Goal: Check status: Check status

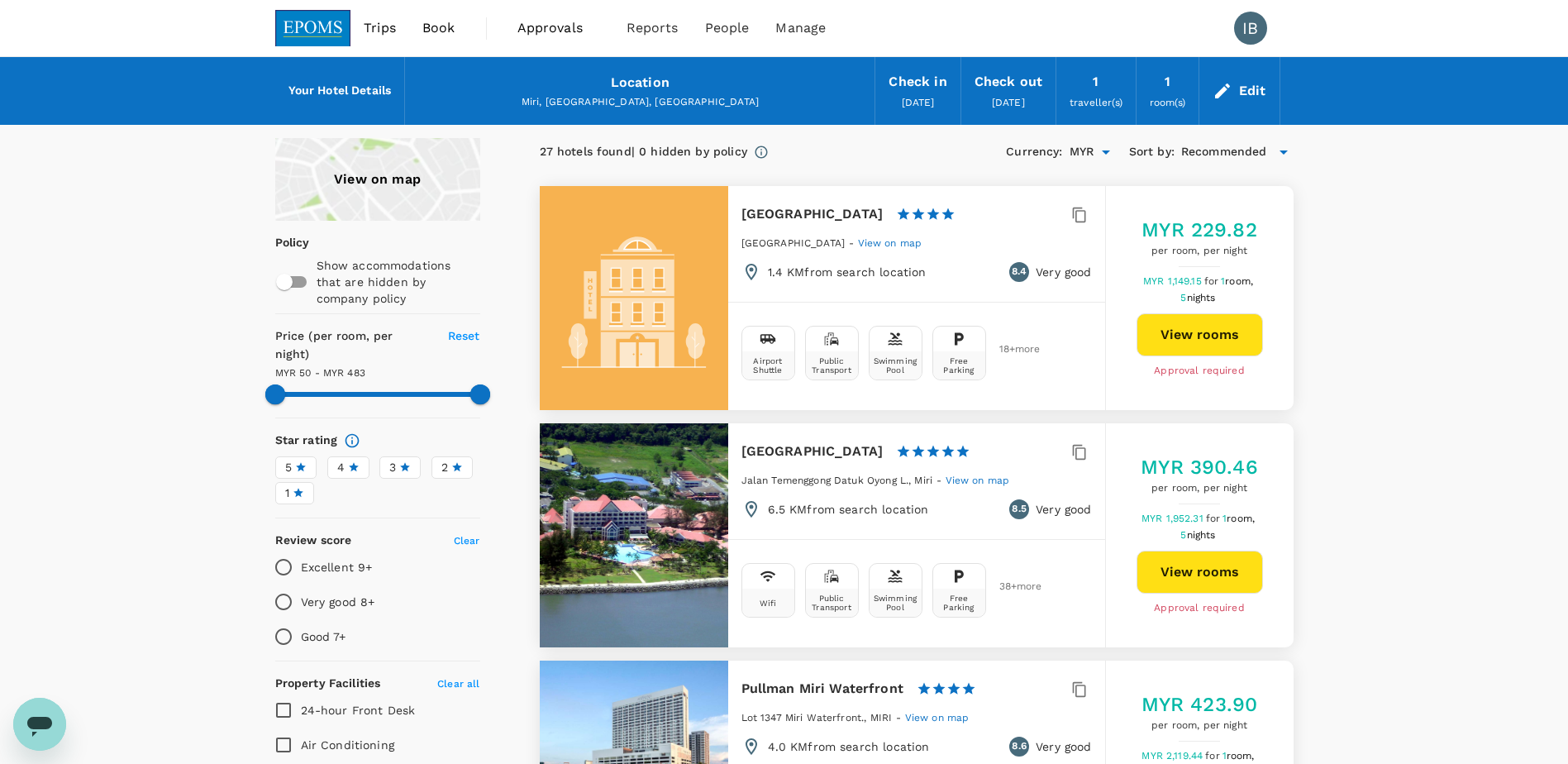
type input "482.11"
click at [1087, 93] on div "1 traveller(s)" at bounding box center [1096, 91] width 79 height 68
click at [1162, 93] on div "1 room(s)" at bounding box center [1167, 91] width 62 height 68
click at [565, 26] on span "Approvals" at bounding box center [559, 29] width 83 height 20
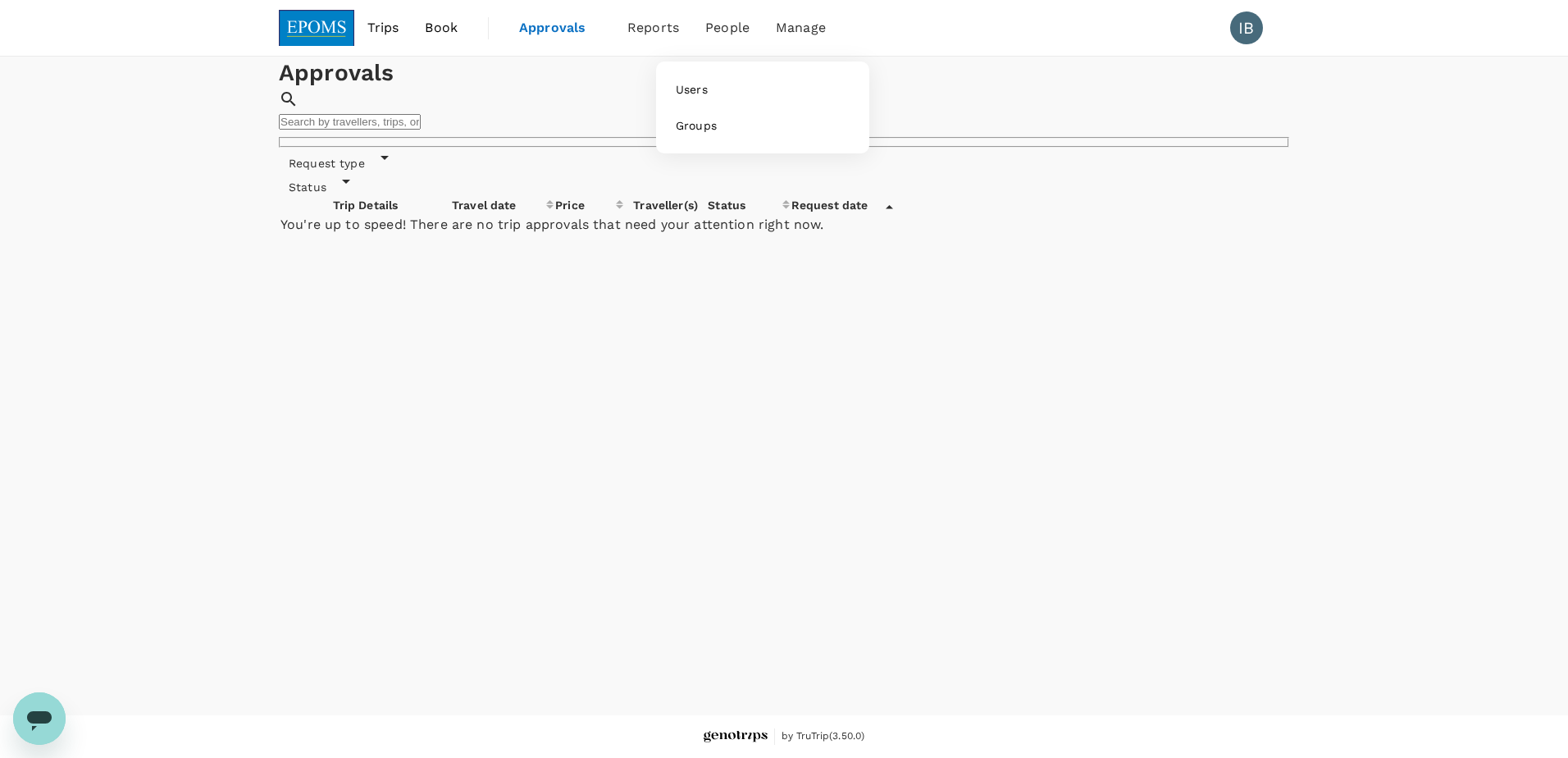
click at [727, 29] on span "People" at bounding box center [727, 28] width 45 height 20
click at [727, 27] on span "People" at bounding box center [727, 28] width 45 height 20
click at [380, 27] on span "Trips" at bounding box center [383, 28] width 32 height 20
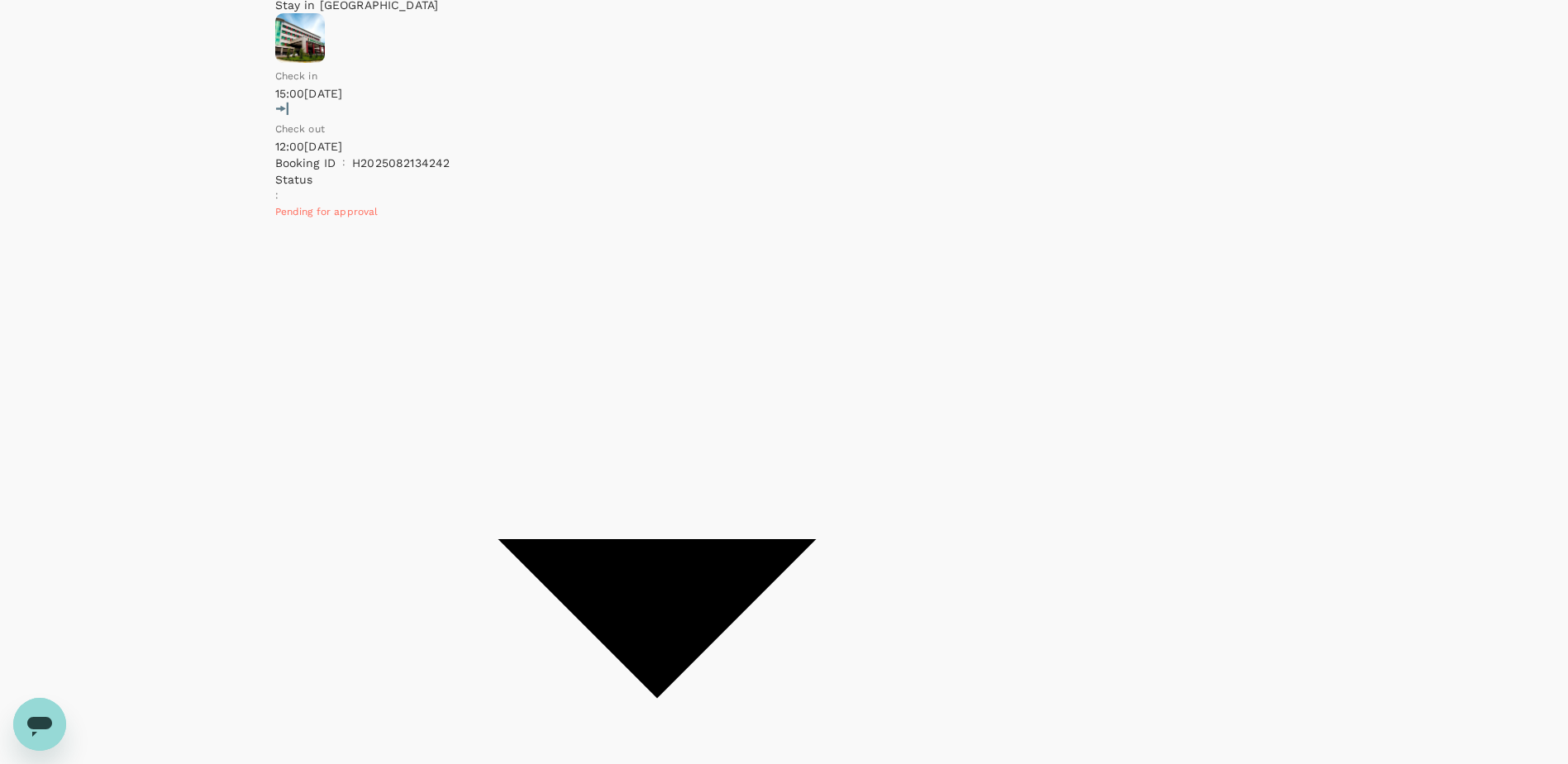
scroll to position [332, 0]
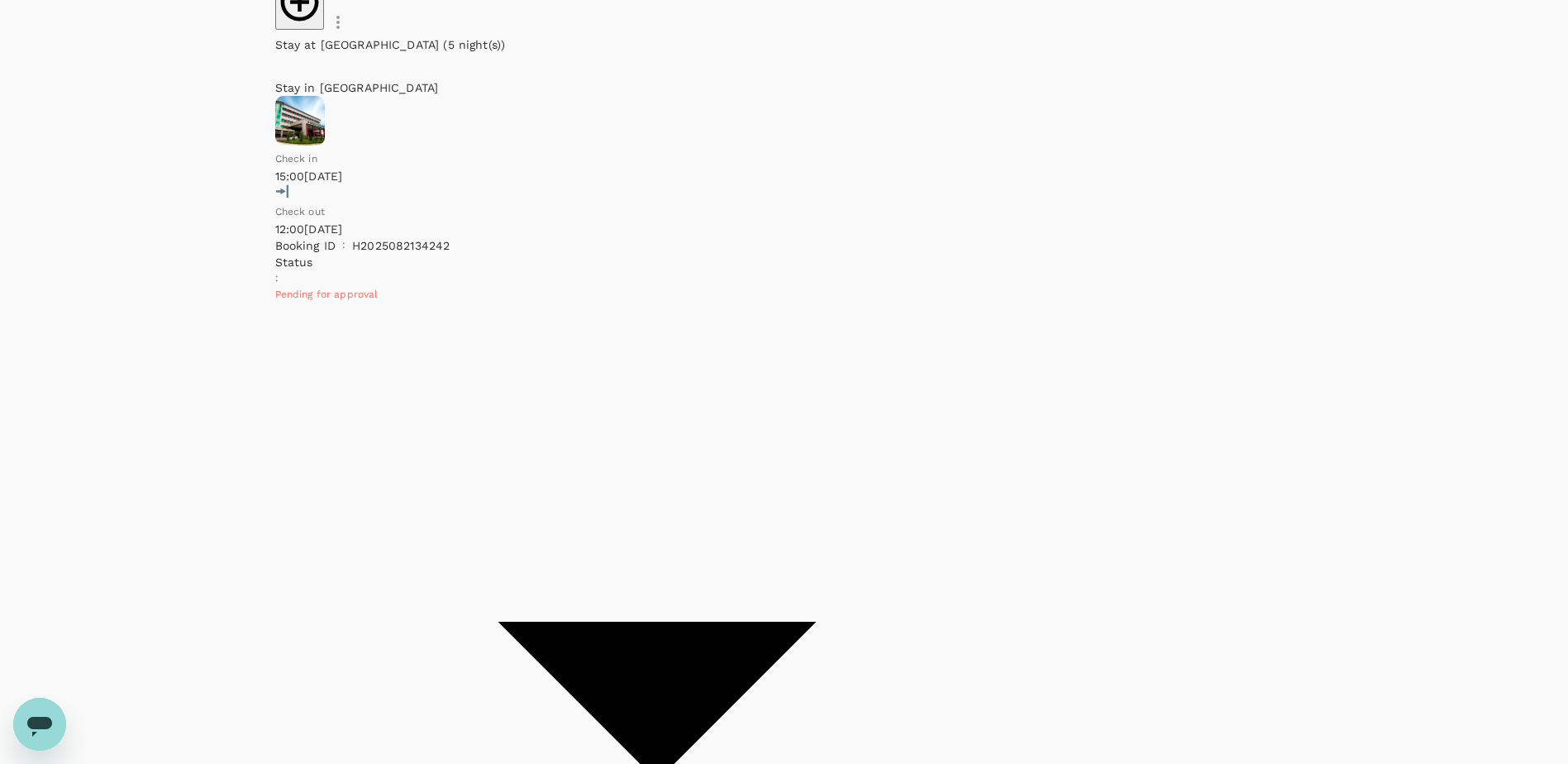
click at [816, 621] on icon at bounding box center [657, 701] width 318 height 159
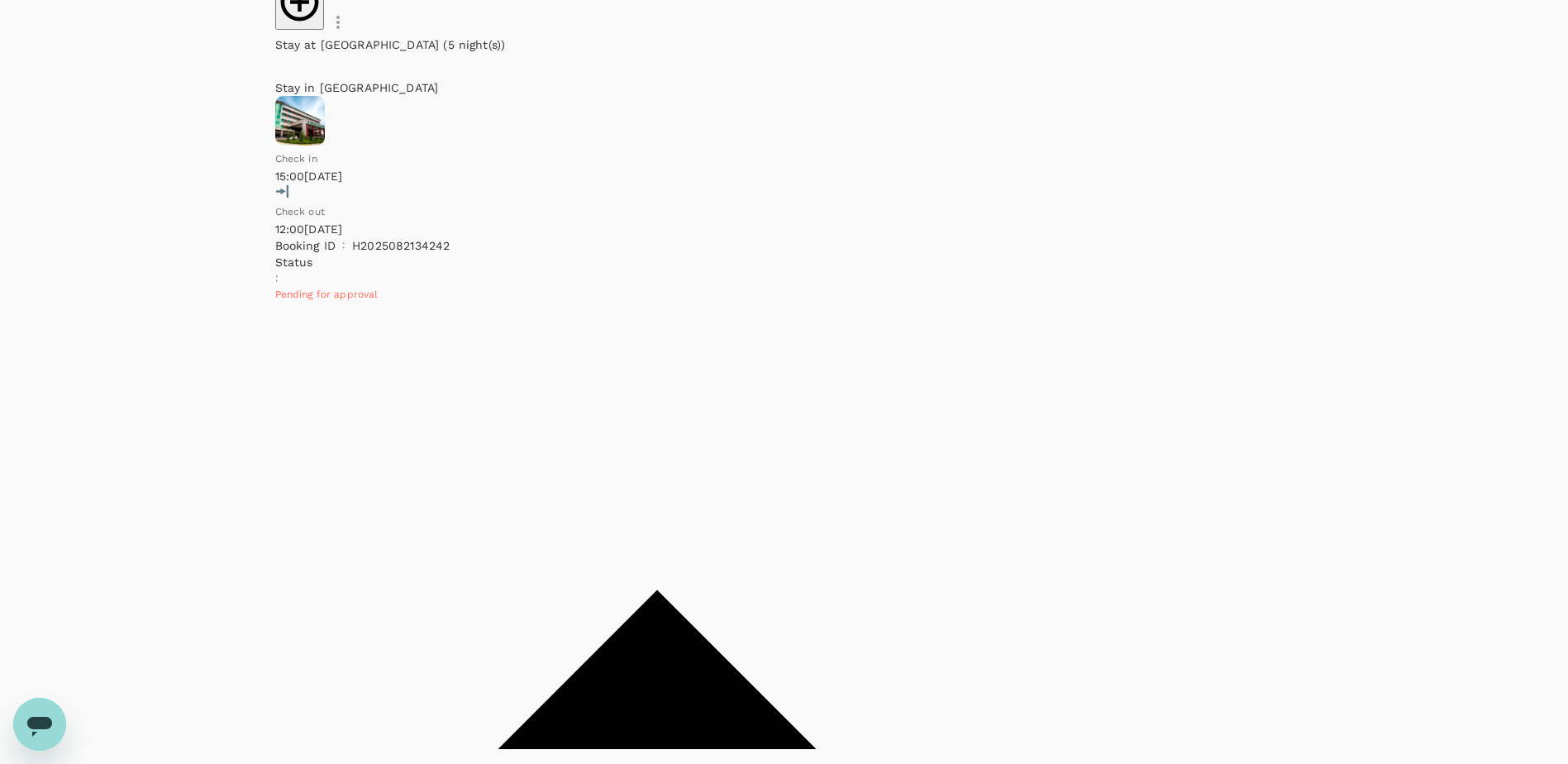
click at [379, 289] on span "Pending for approval" at bounding box center [326, 294] width 103 height 12
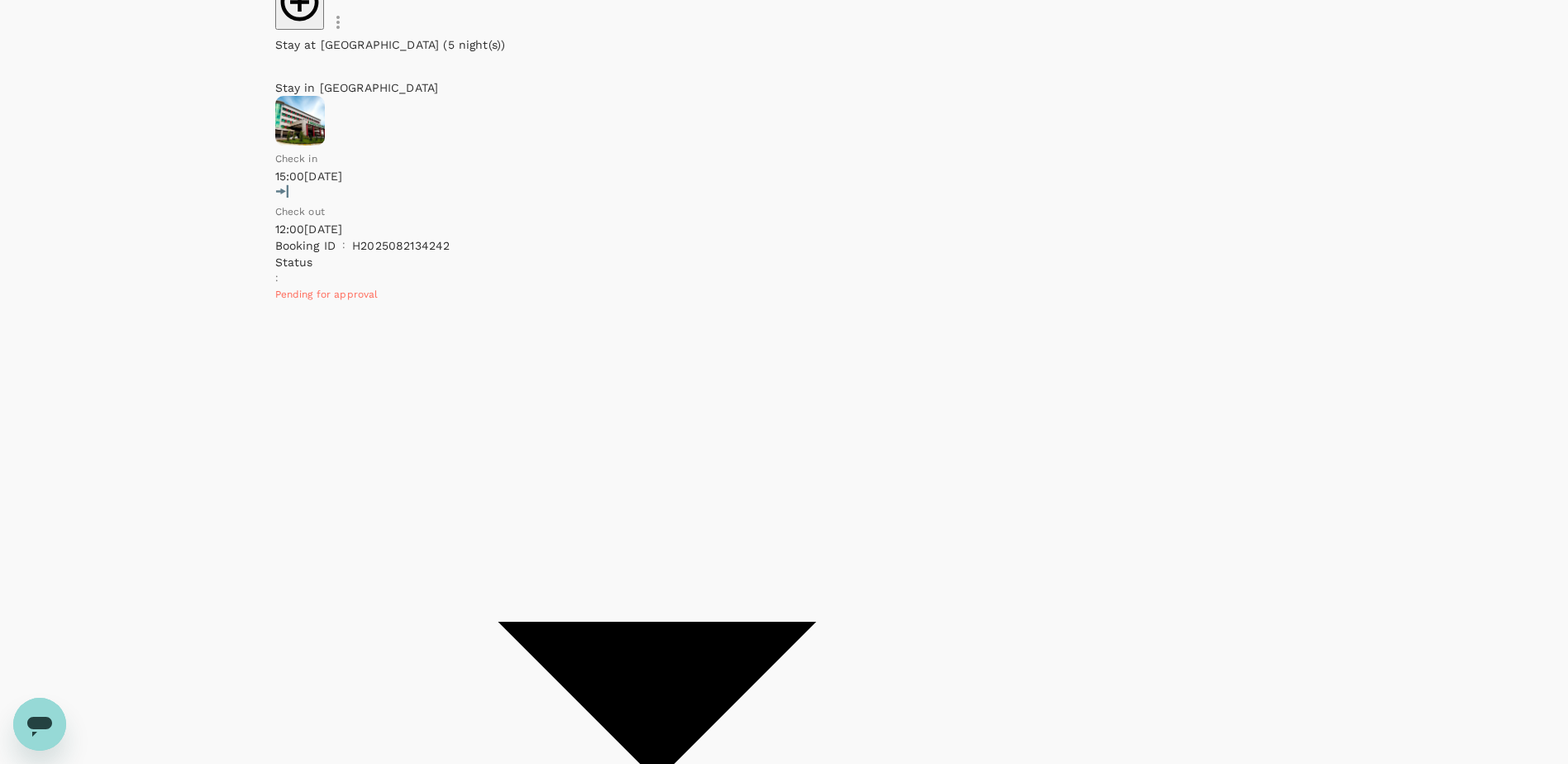
click at [379, 289] on span "Pending for approval" at bounding box center [326, 294] width 103 height 12
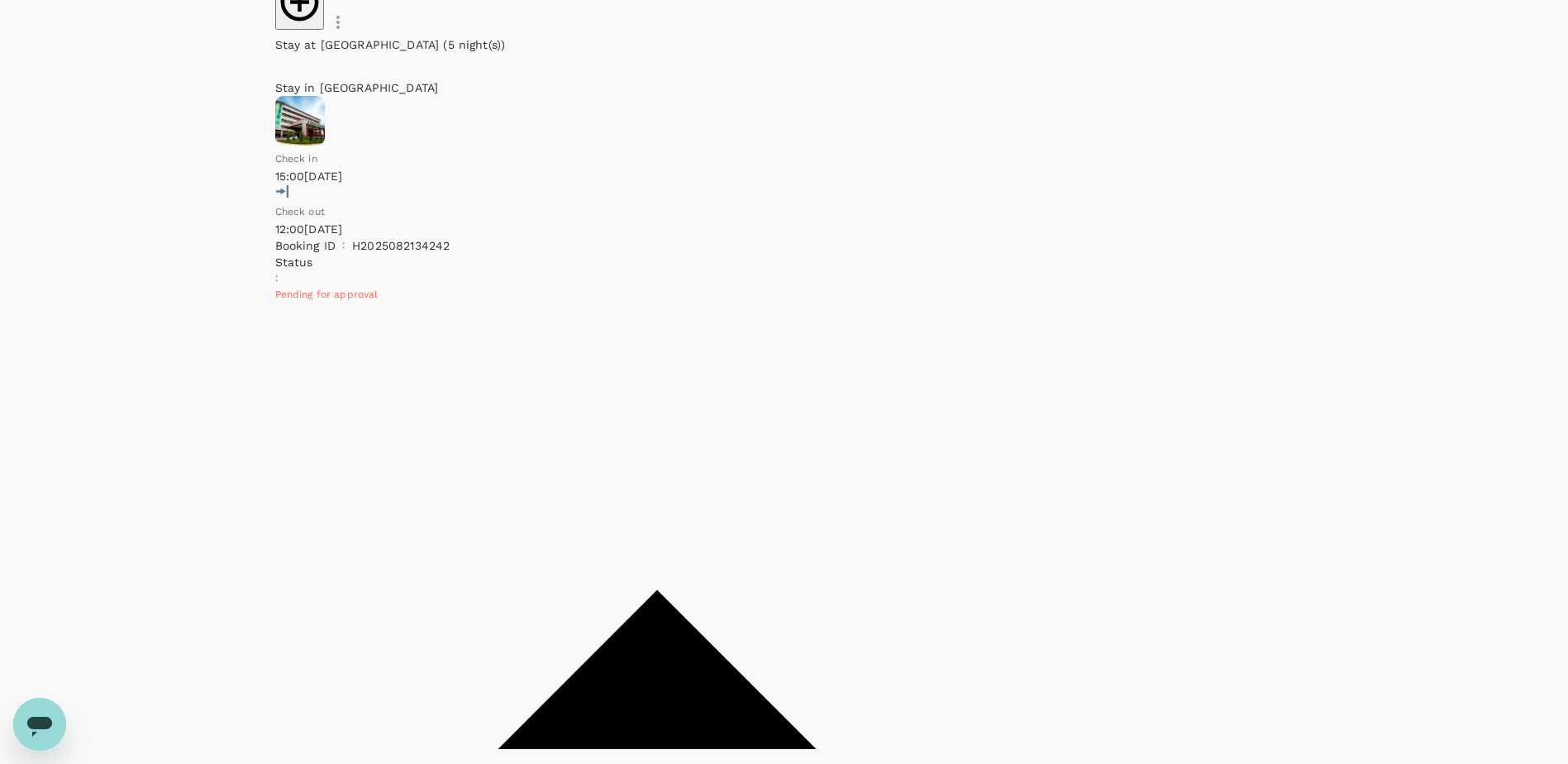
click at [816, 589] on icon at bounding box center [657, 668] width 318 height 159
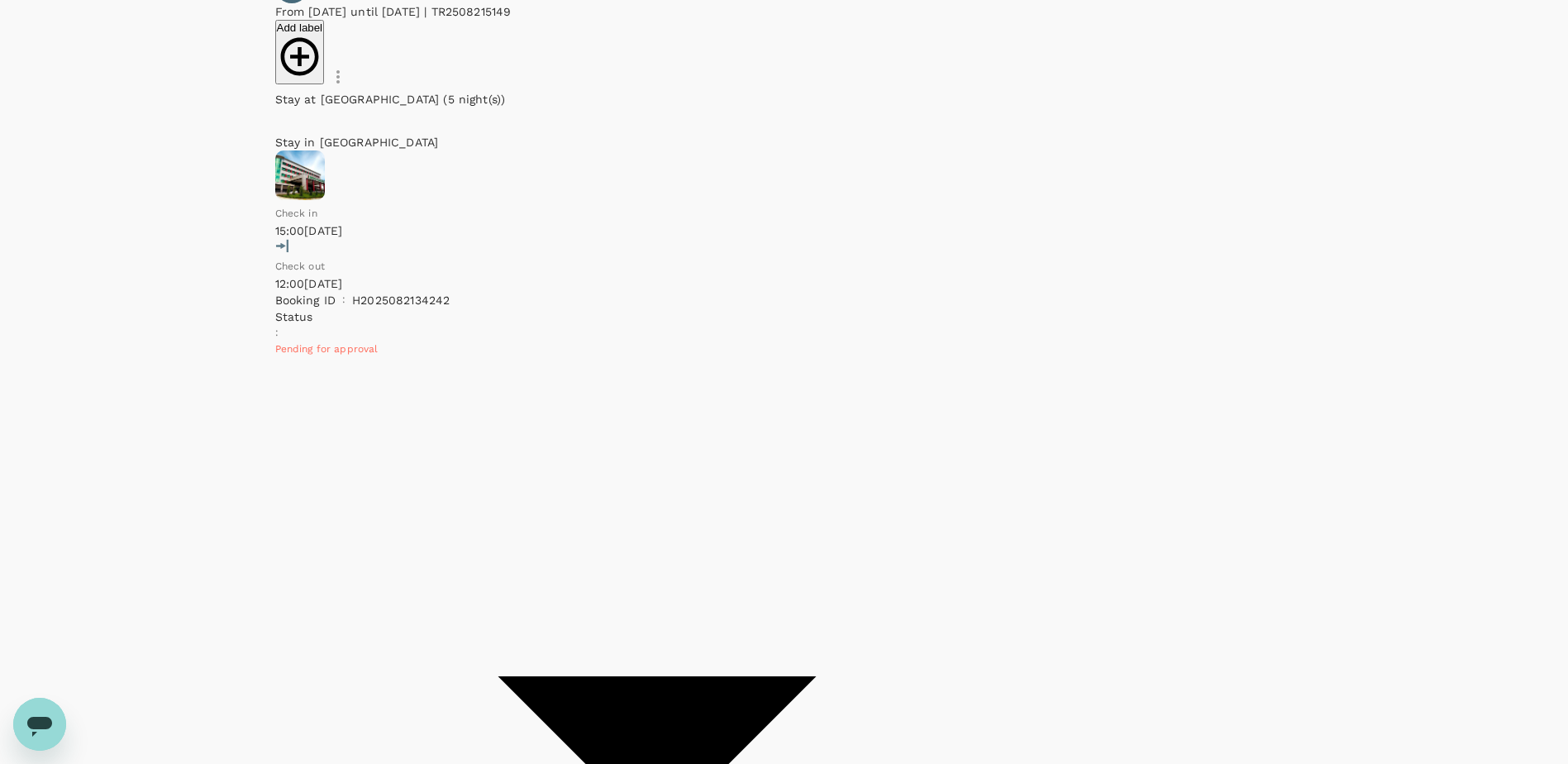
scroll to position [248, 0]
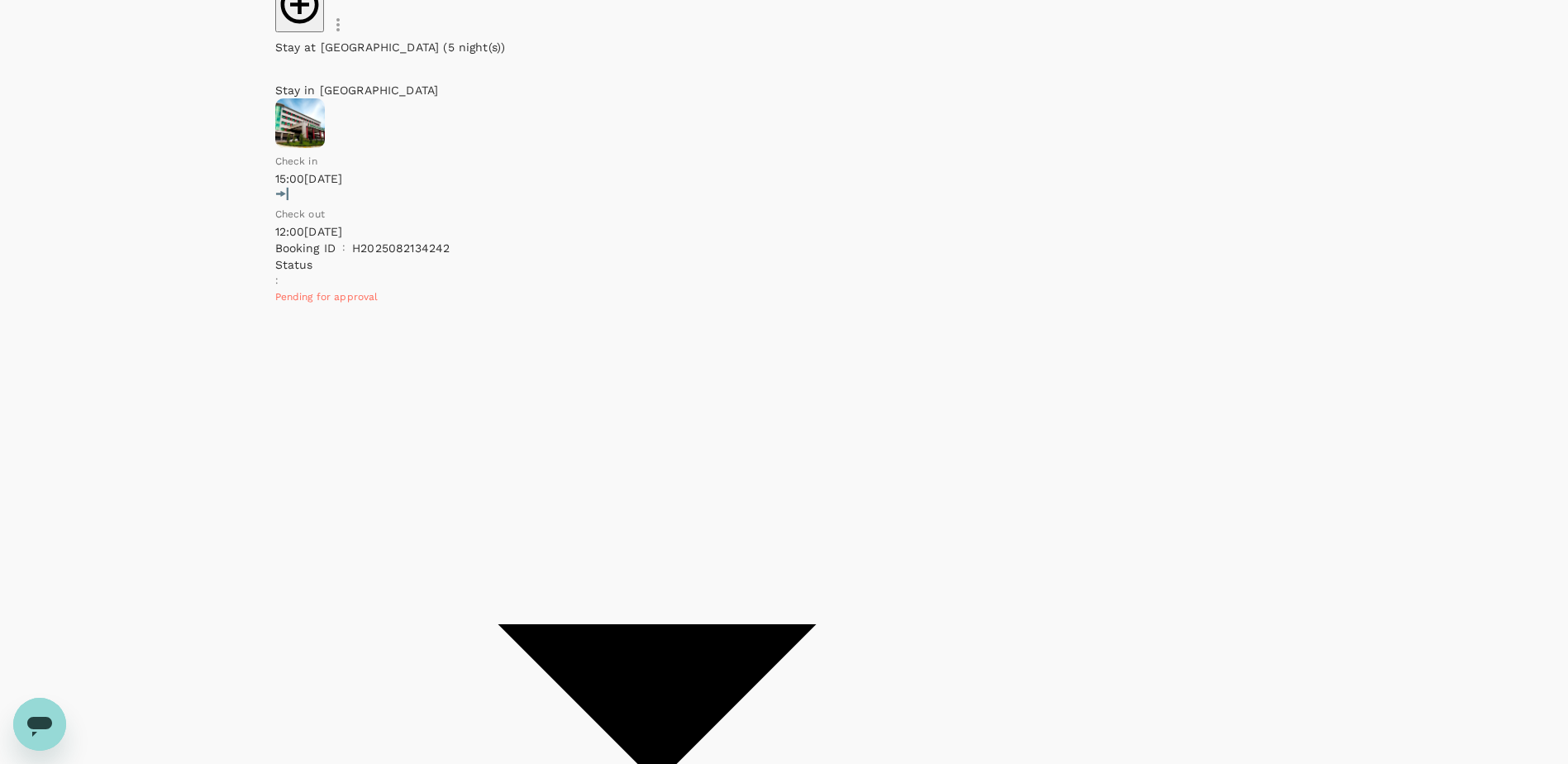
scroll to position [331, 0]
